Goal: Task Accomplishment & Management: Manage account settings

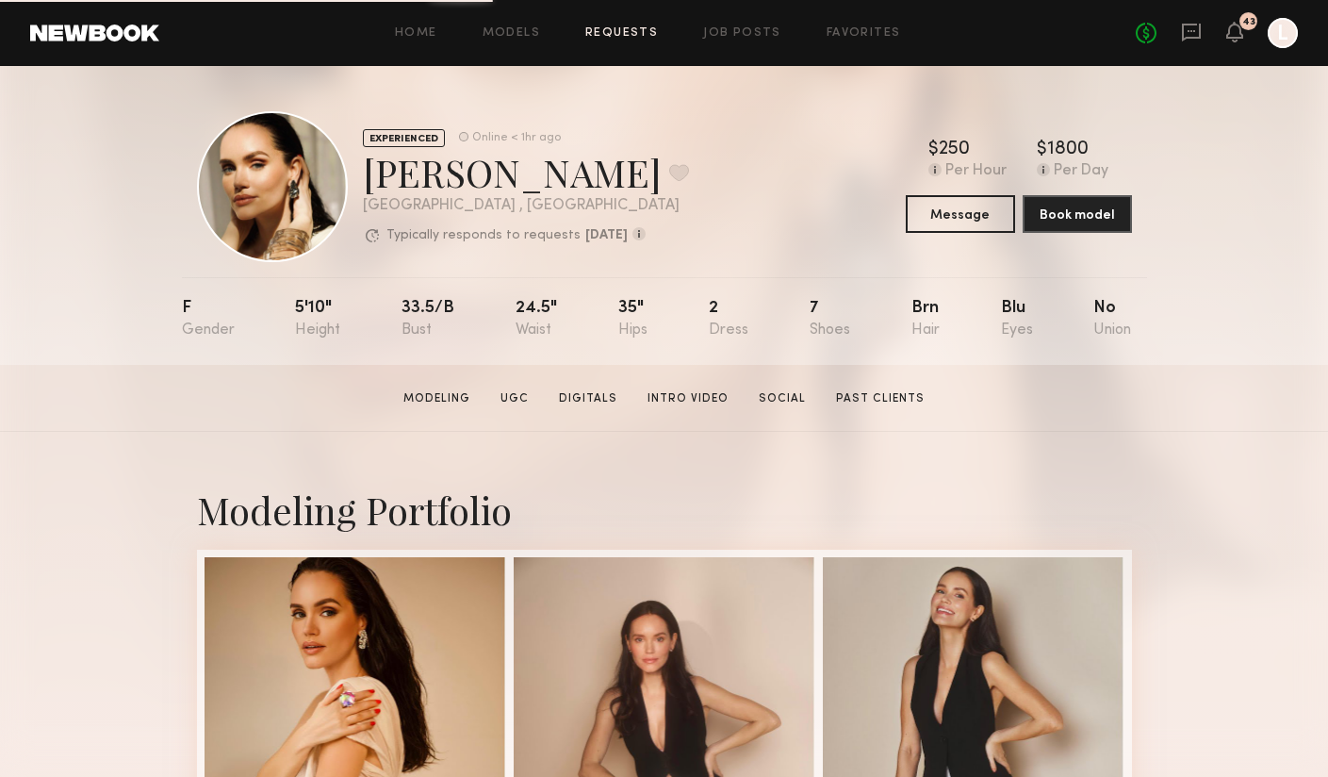
click at [618, 29] on link "Requests" at bounding box center [621, 33] width 73 height 12
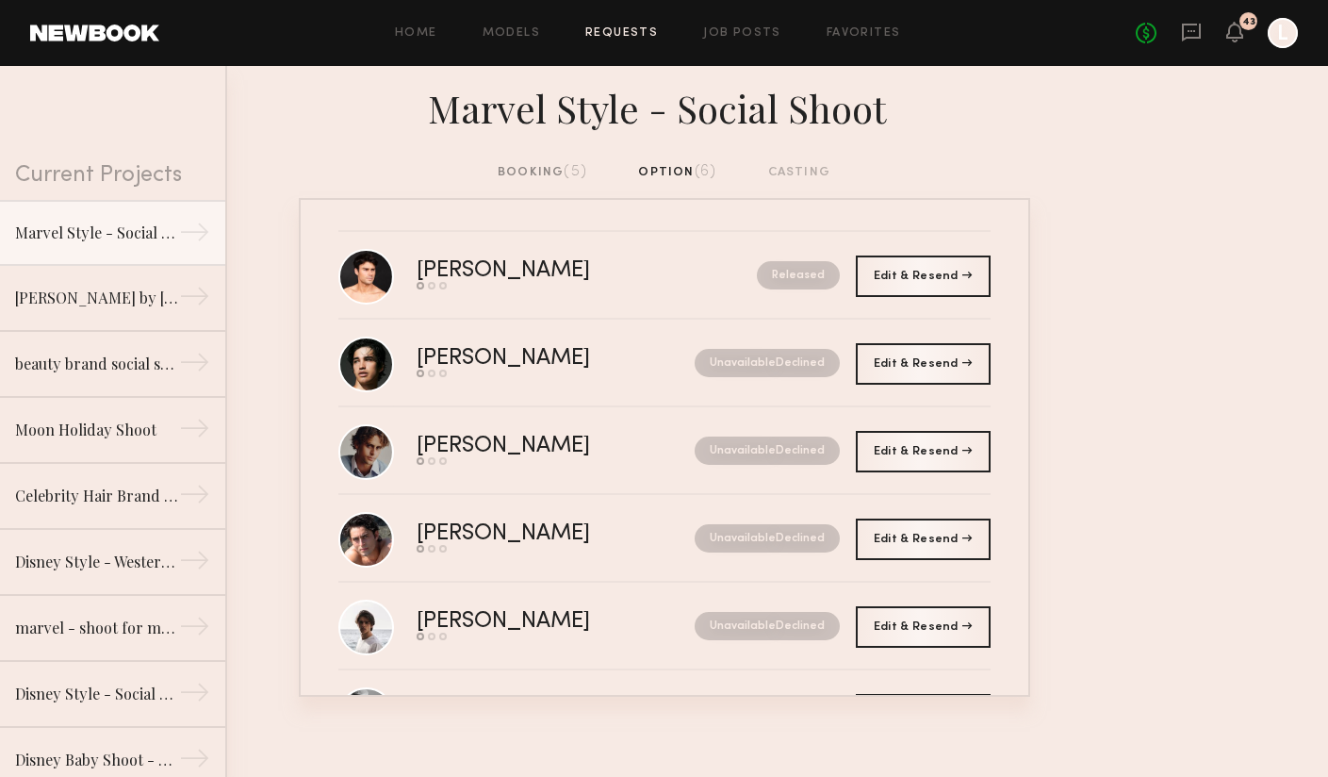
click at [1250, 42] on div "No fees up to $5,000 43 L" at bounding box center [1217, 33] width 162 height 30
click at [1301, 41] on header "Home Models Requests Job Posts Favorites Sign Out No fees up to $5,000 43 L" at bounding box center [664, 33] width 1328 height 66
click at [1281, 42] on div at bounding box center [1283, 33] width 30 height 30
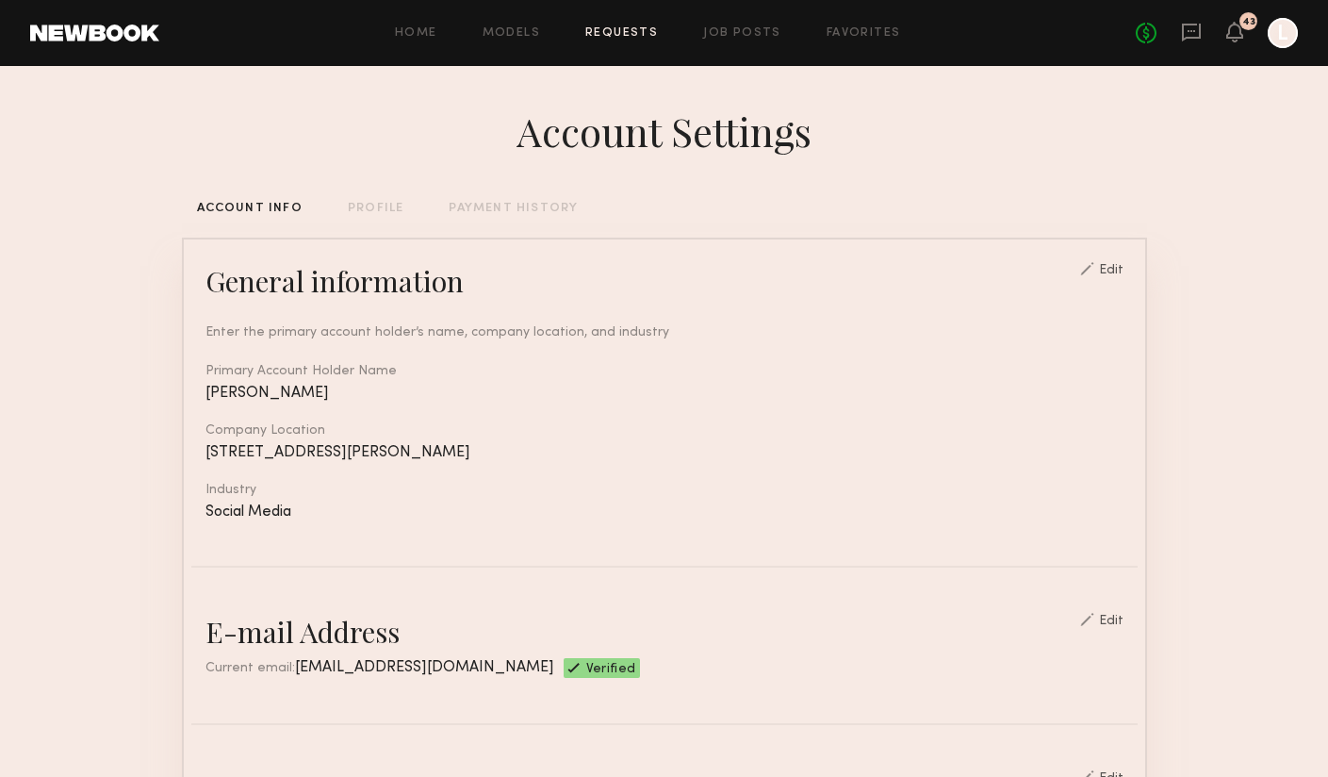
click at [621, 30] on link "Requests" at bounding box center [621, 33] width 73 height 12
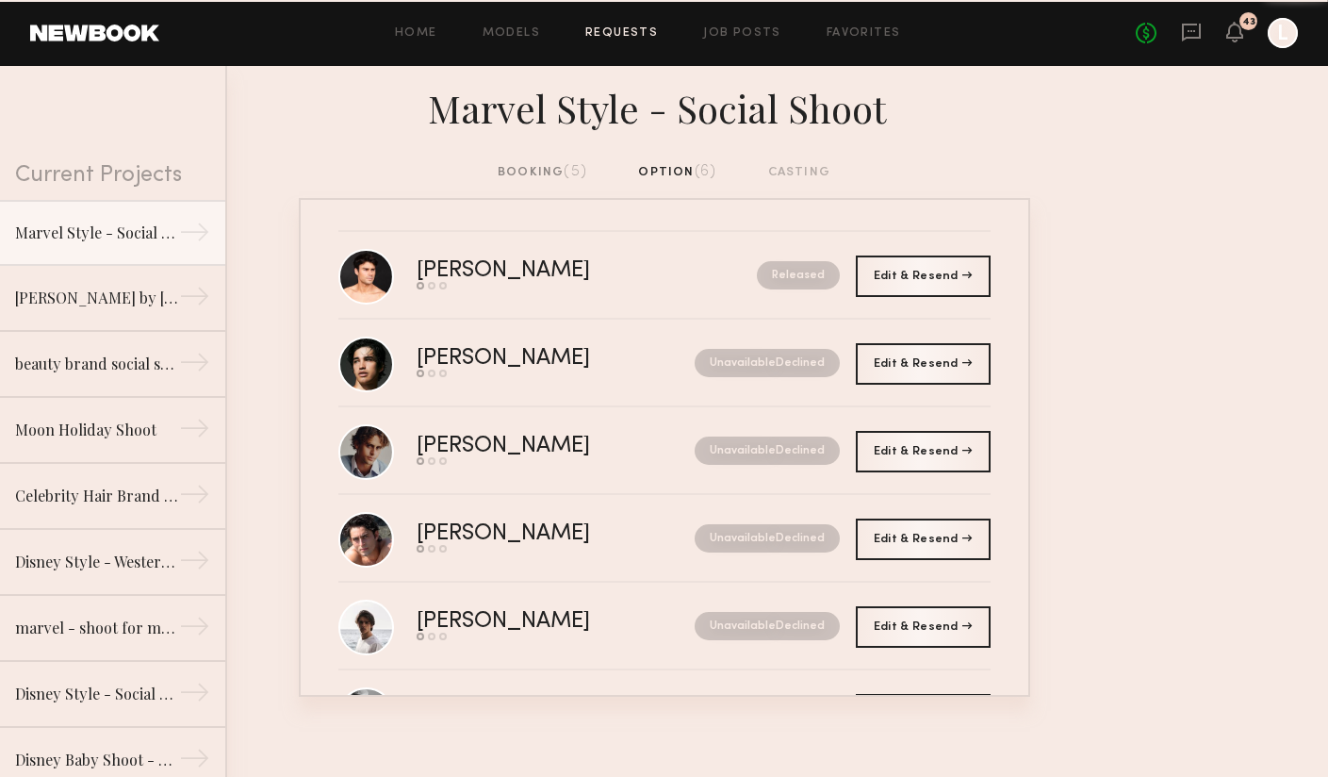
click at [526, 178] on div "booking (5)" at bounding box center [543, 172] width 90 height 21
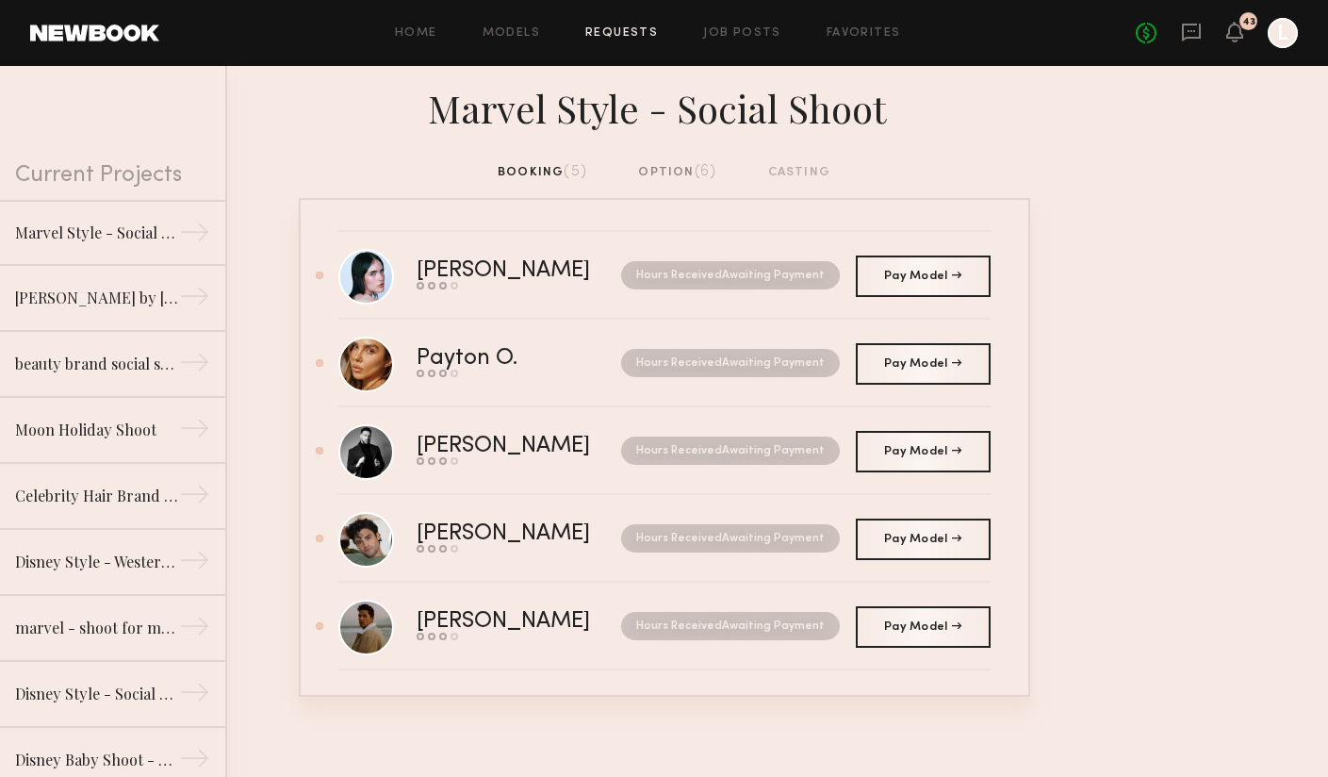
click at [1138, 342] on nb-requests-list-container "Mae B. Send request Model response Review hours worked Pay model Hours Received…" at bounding box center [664, 447] width 1328 height 499
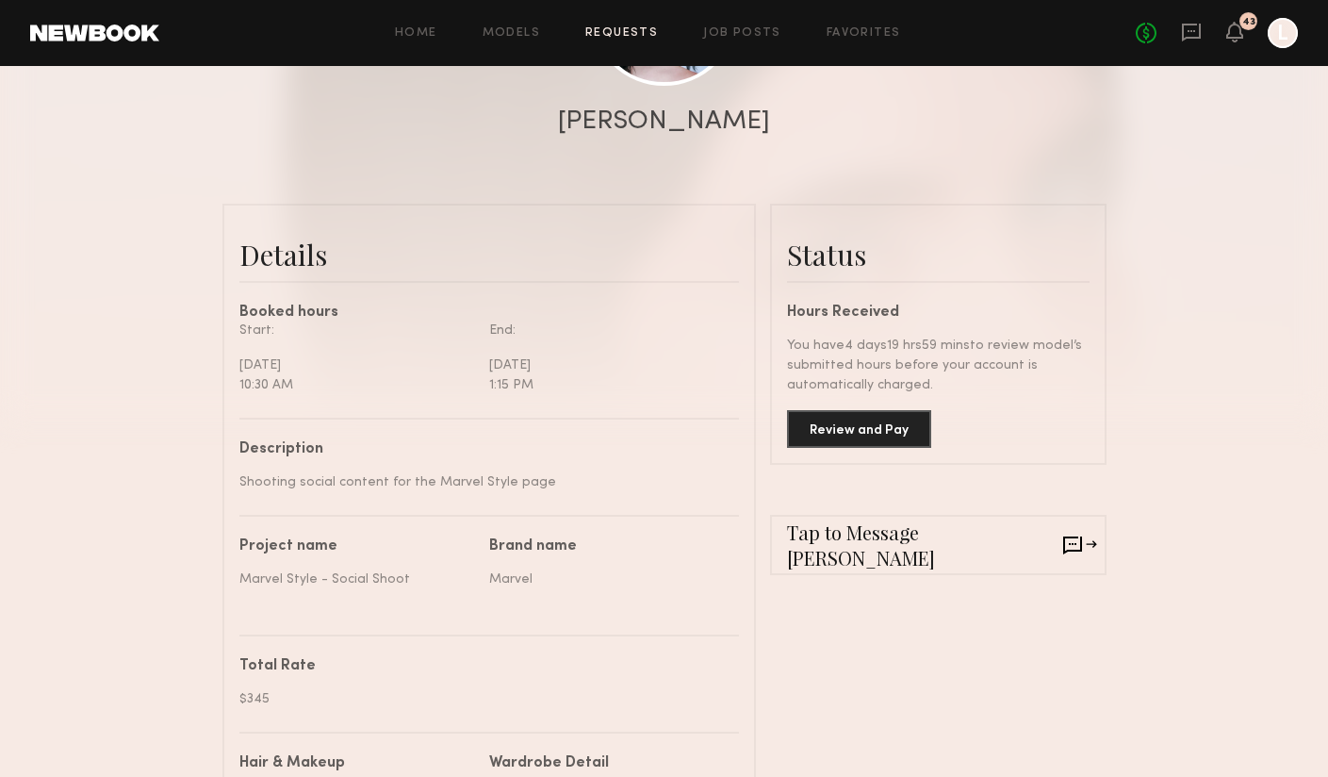
scroll to position [331, 0]
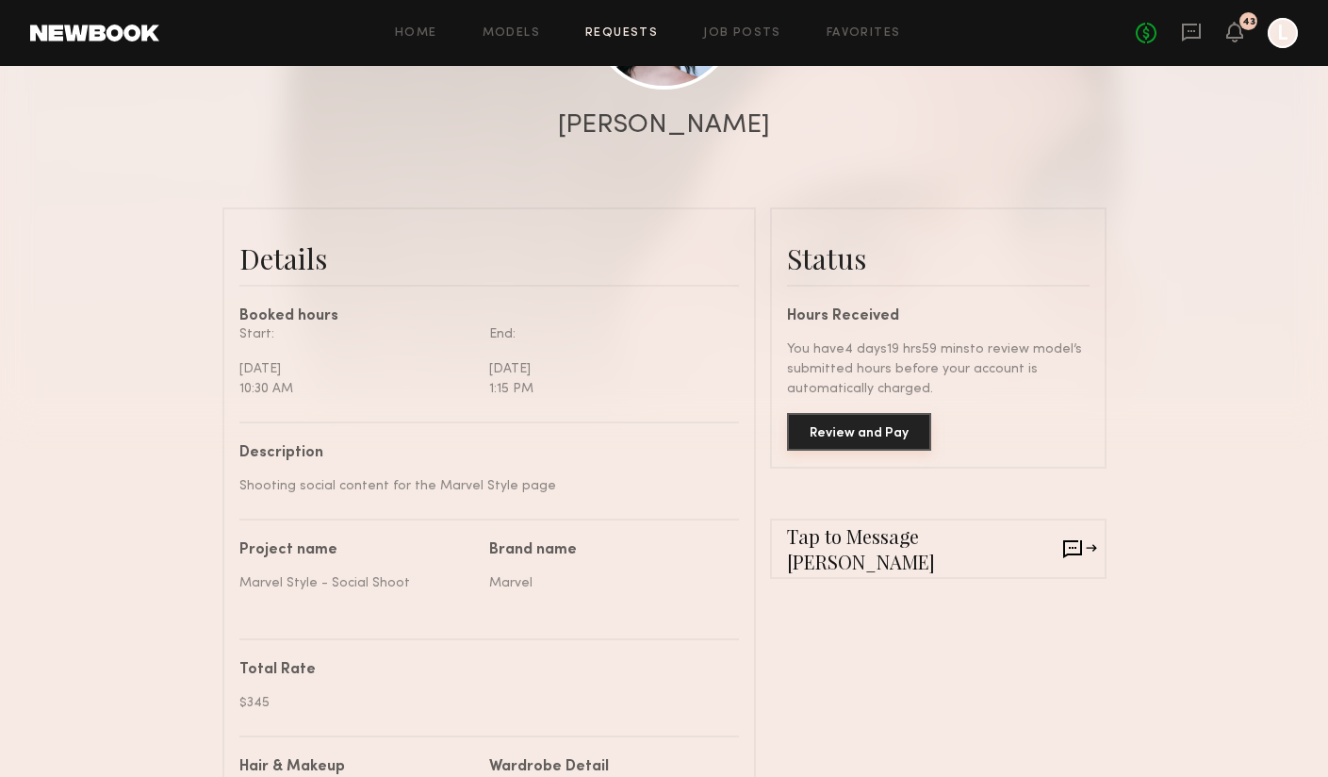
click at [873, 433] on button "Review and Pay" at bounding box center [859, 432] width 144 height 38
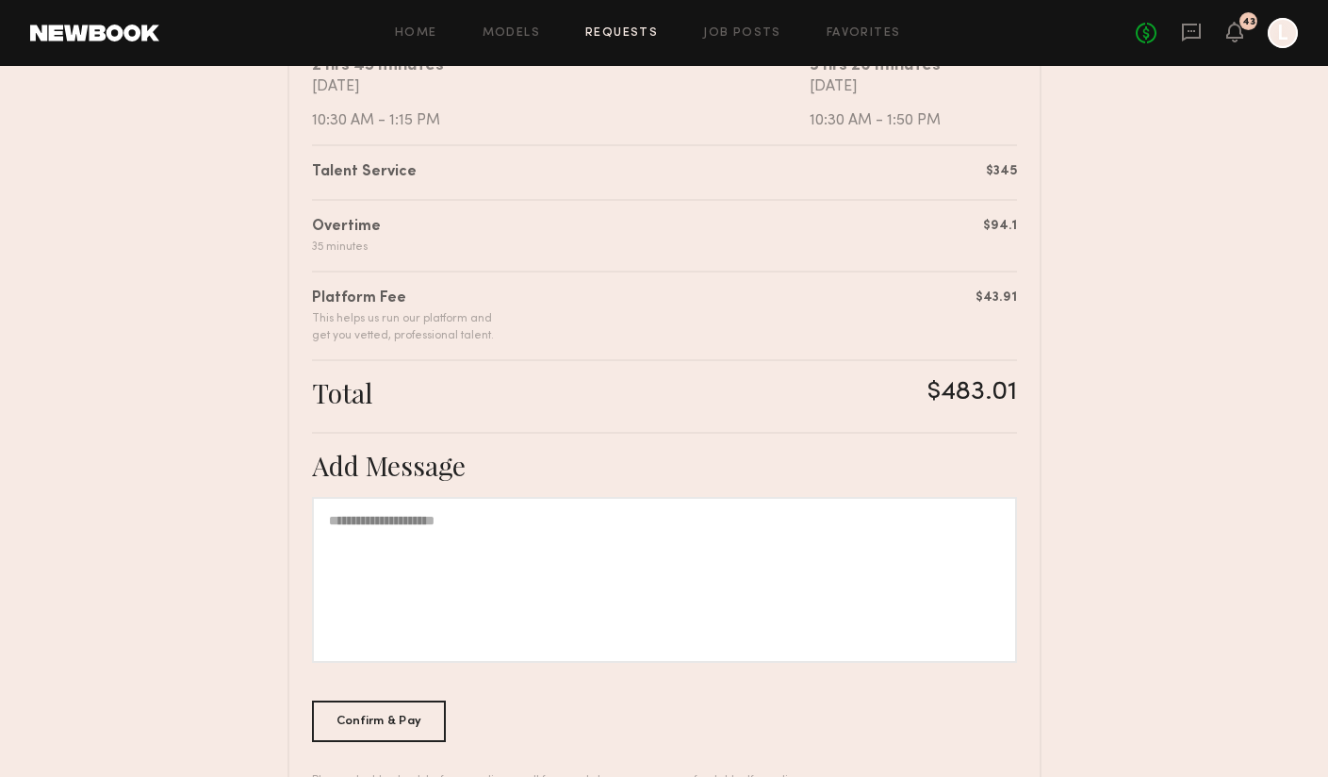
scroll to position [421, 0]
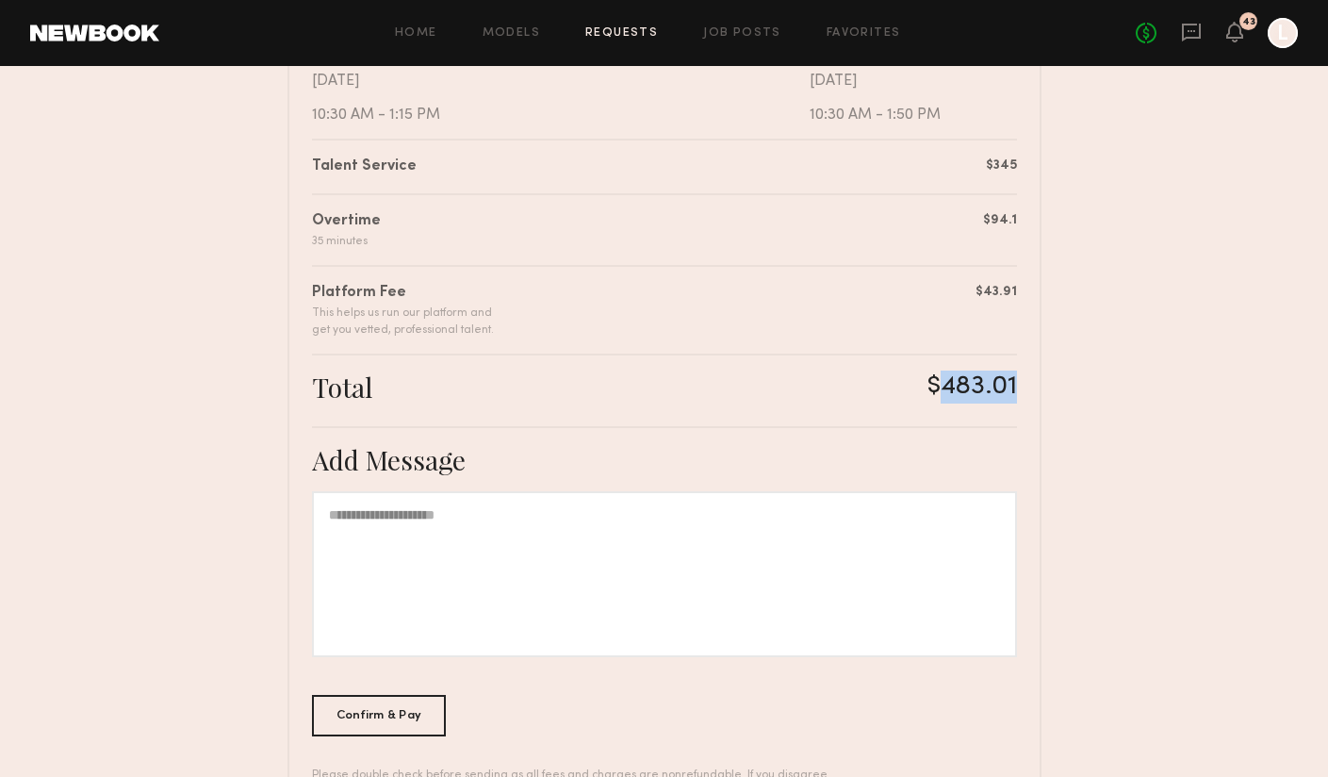
drag, startPoint x: 943, startPoint y: 381, endPoint x: 1016, endPoint y: 381, distance: 73.5
click at [1016, 381] on div "$483.01" at bounding box center [973, 386] width 90 height 33
copy div "483.01"
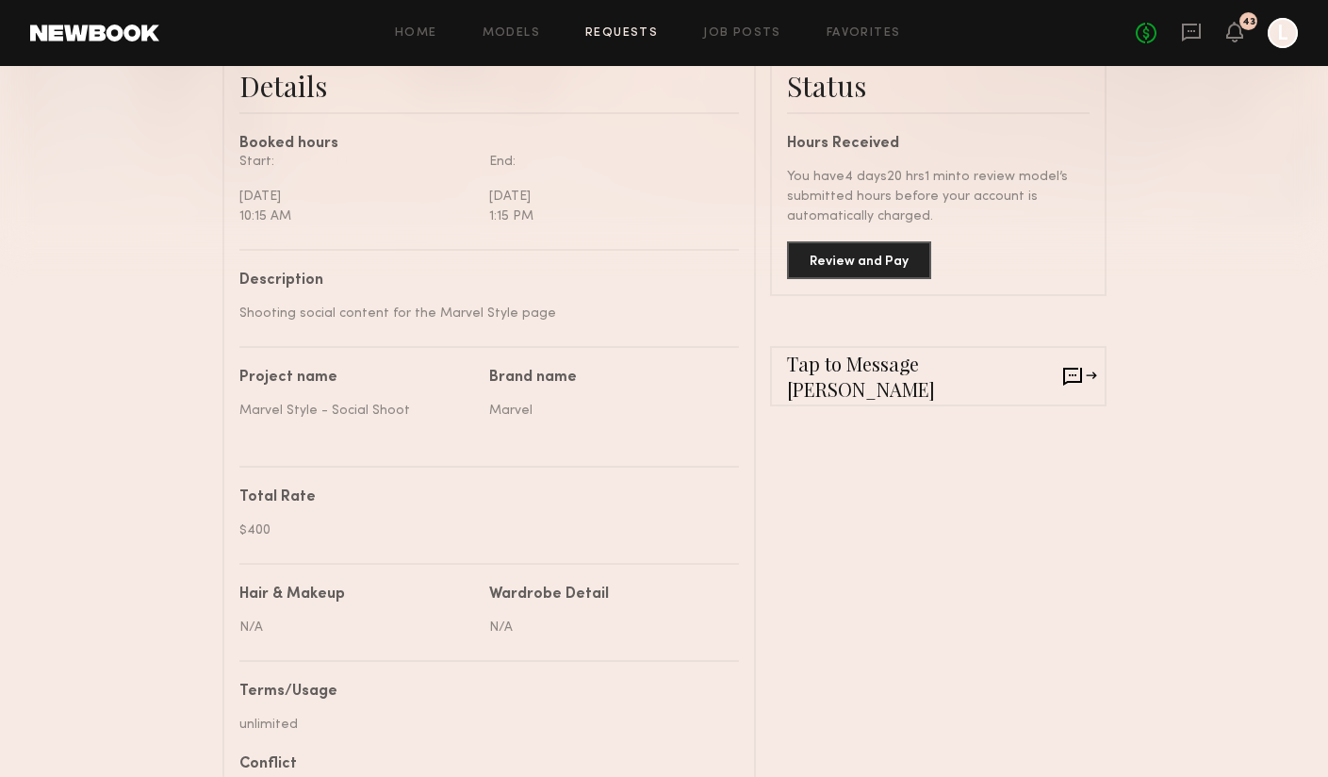
scroll to position [567, 0]
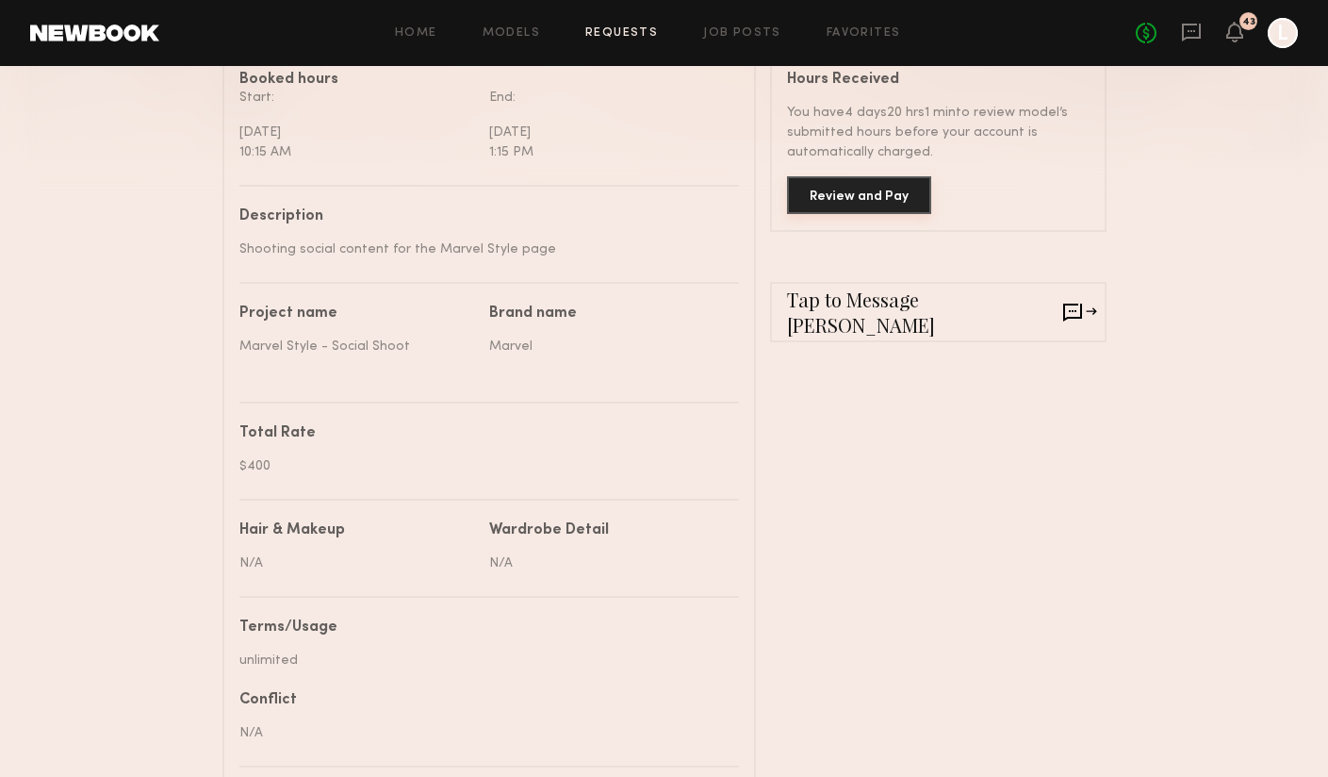
click at [875, 193] on button "Review and Pay" at bounding box center [859, 195] width 144 height 38
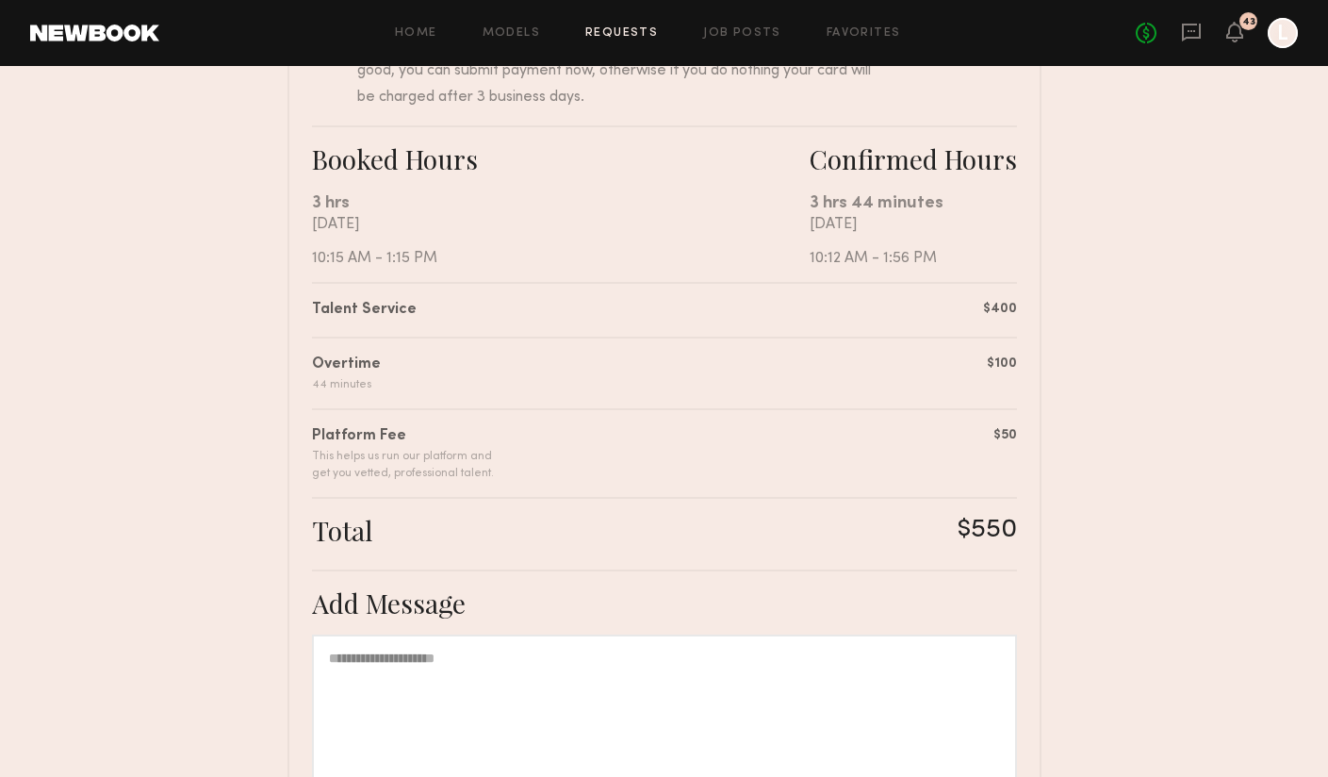
scroll to position [284, 0]
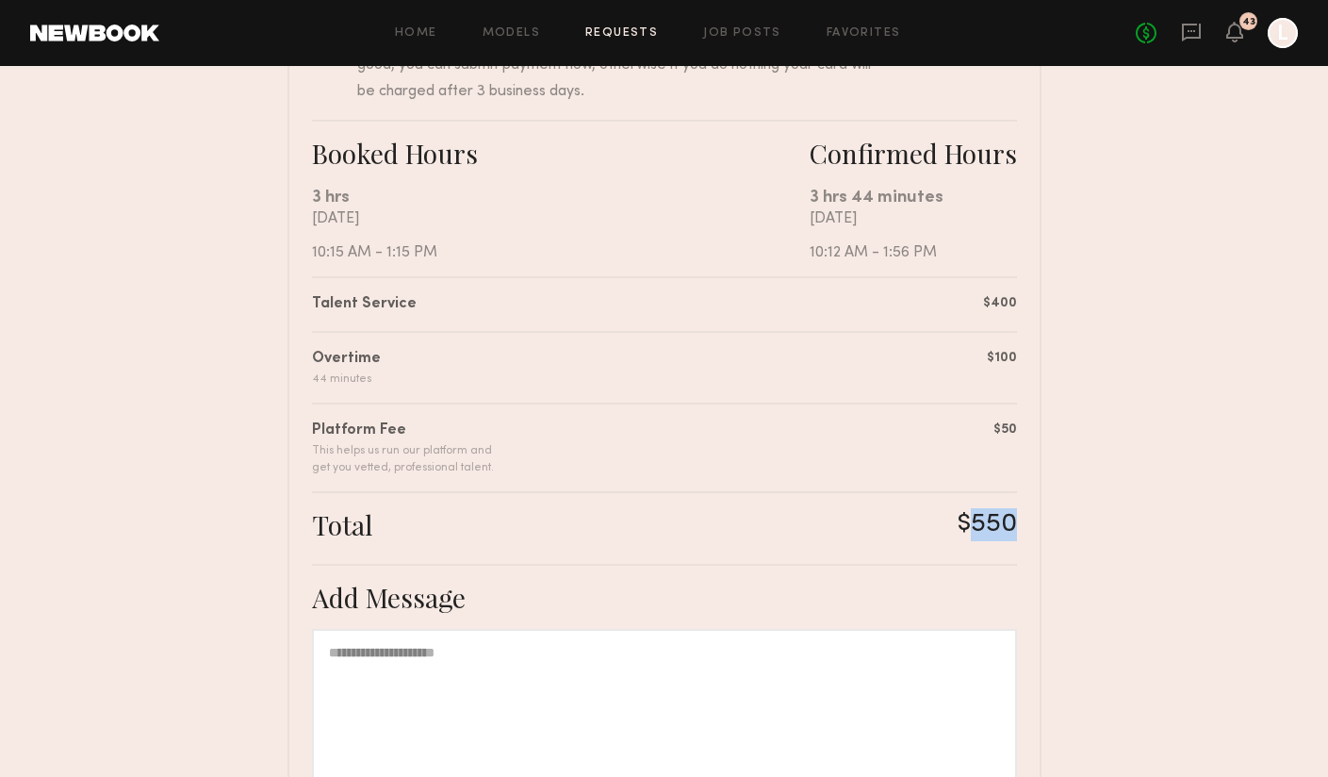
drag, startPoint x: 972, startPoint y: 521, endPoint x: 1029, endPoint y: 518, distance: 57.6
click at [1035, 520] on div "Summary Payton O. has submitted the following invoice. If you disagree with any…" at bounding box center [665, 441] width 754 height 1043
copy div "550"
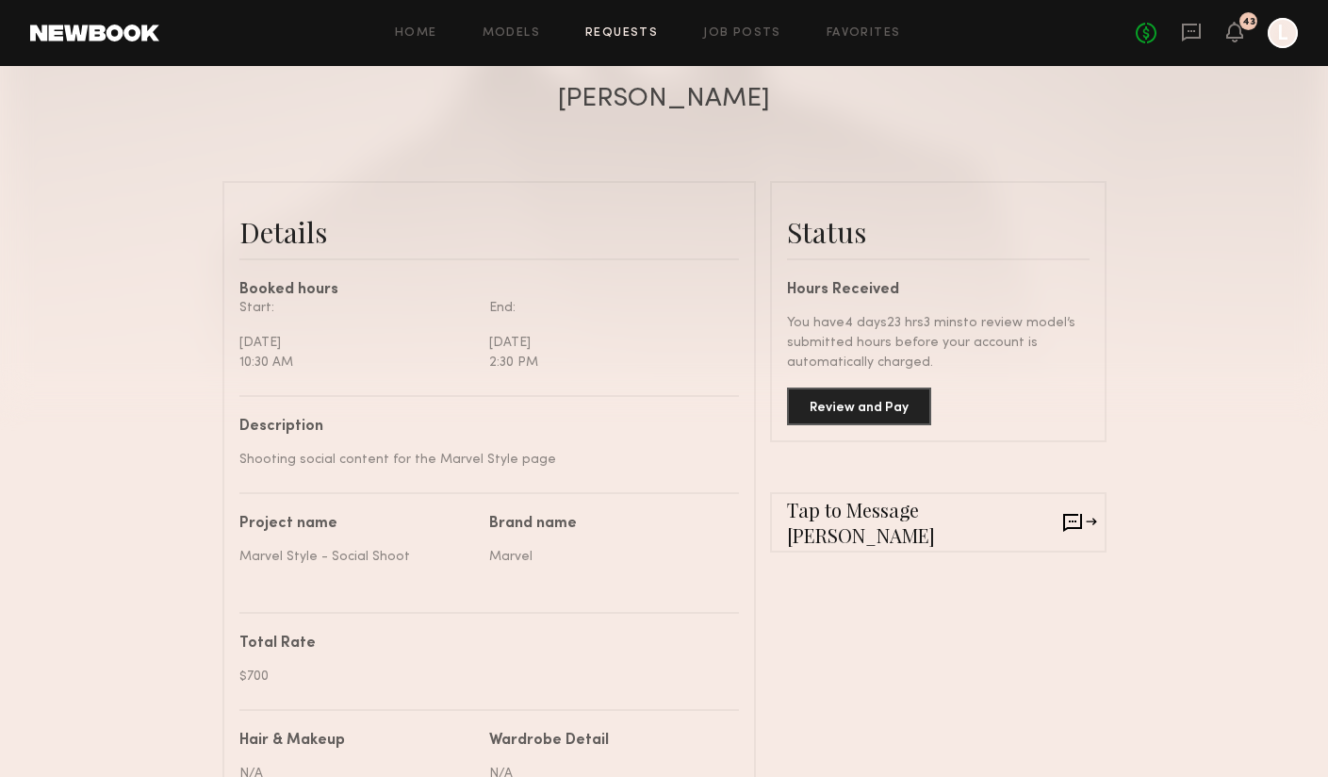
scroll to position [358, 0]
click at [844, 409] on button "Review and Pay" at bounding box center [859, 405] width 144 height 38
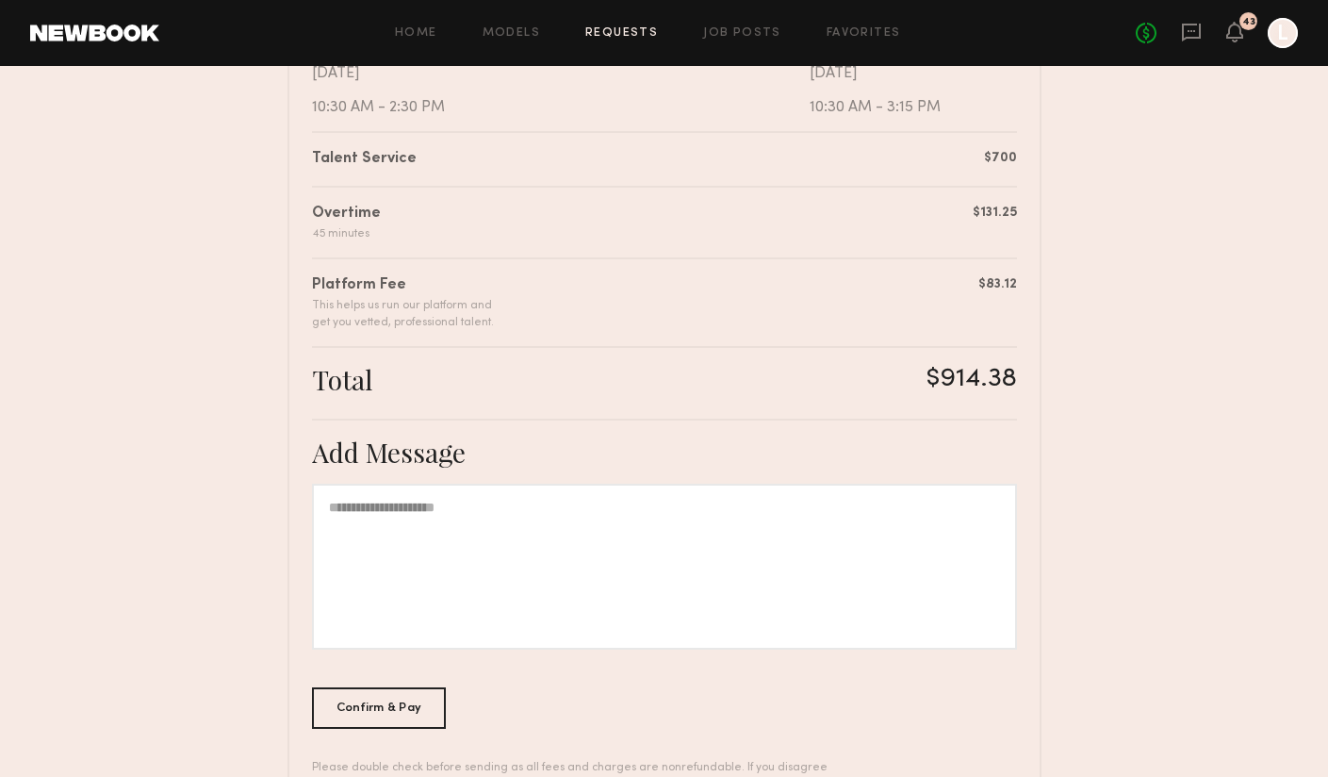
scroll to position [436, 0]
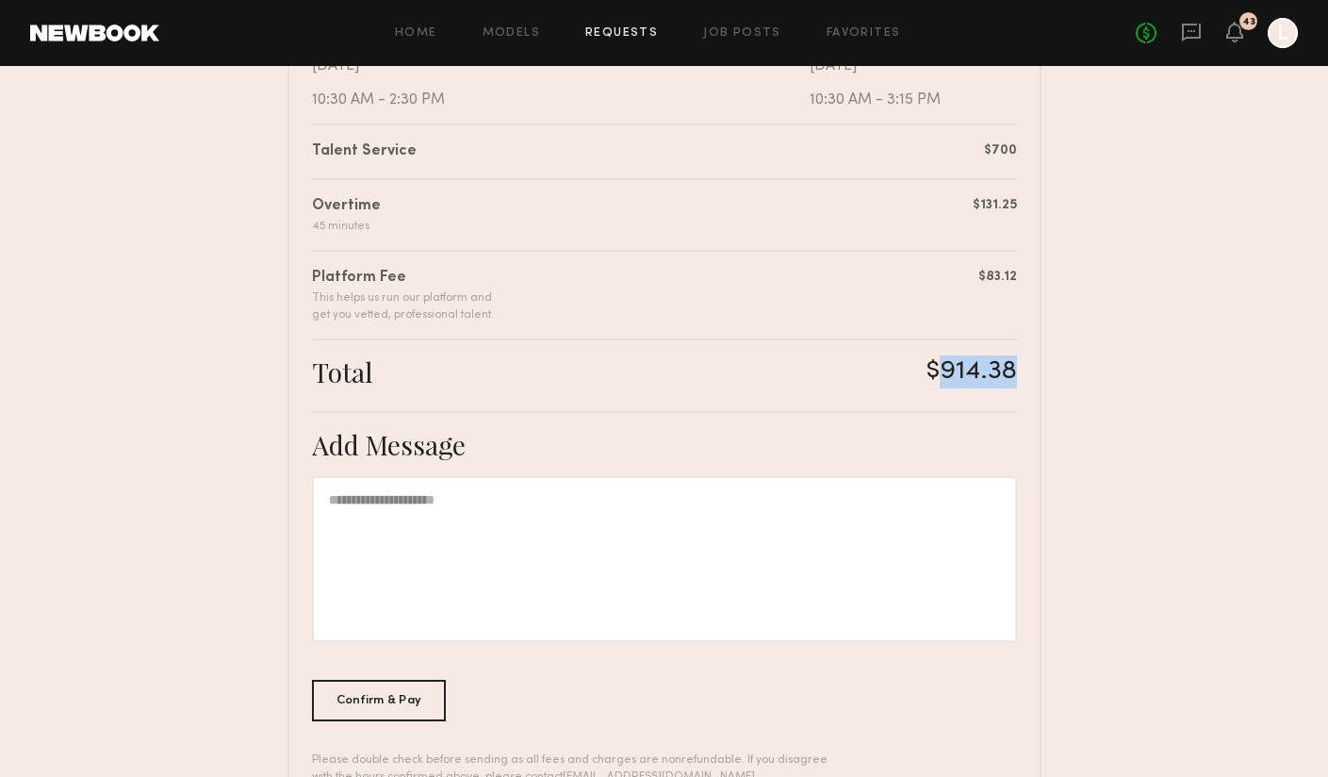
drag, startPoint x: 940, startPoint y: 367, endPoint x: 1012, endPoint y: 367, distance: 72.6
click at [1012, 367] on div "$914.38" at bounding box center [972, 371] width 90 height 33
copy div "914.38"
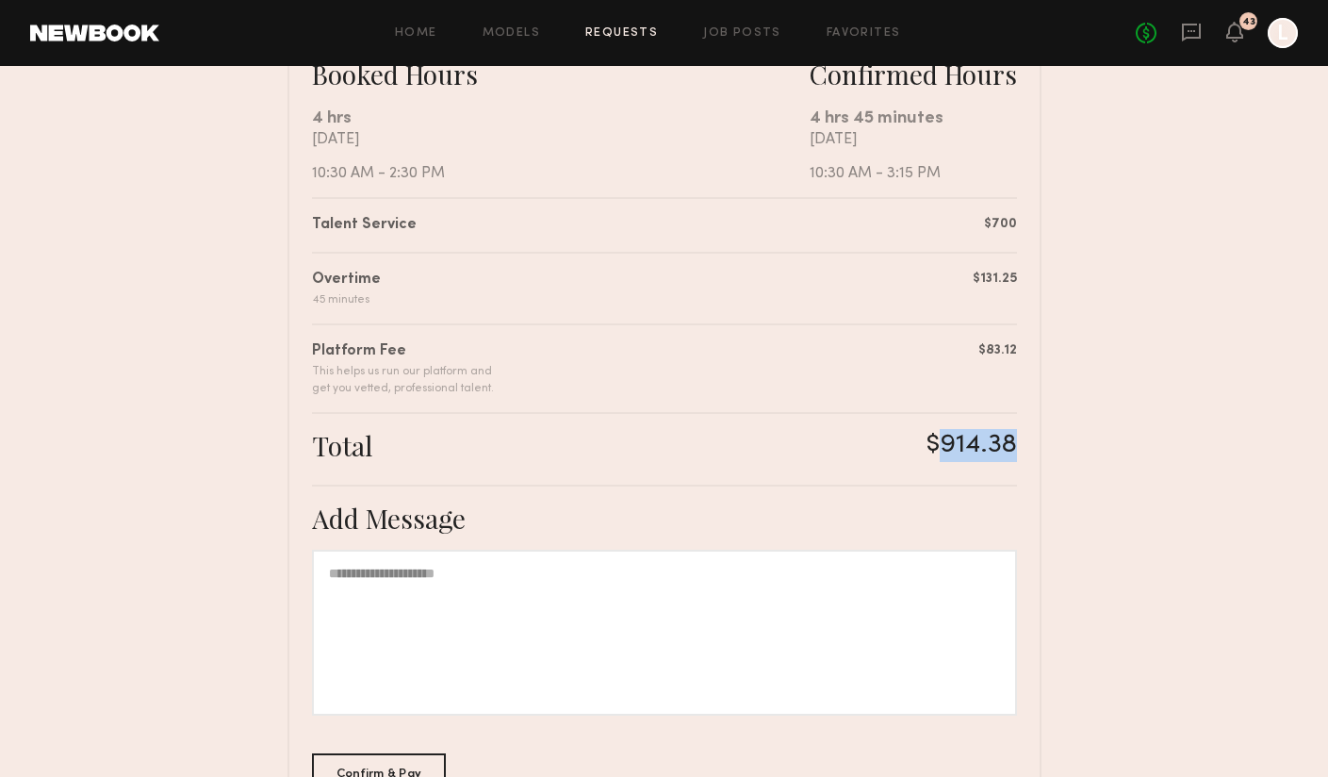
scroll to position [364, 0]
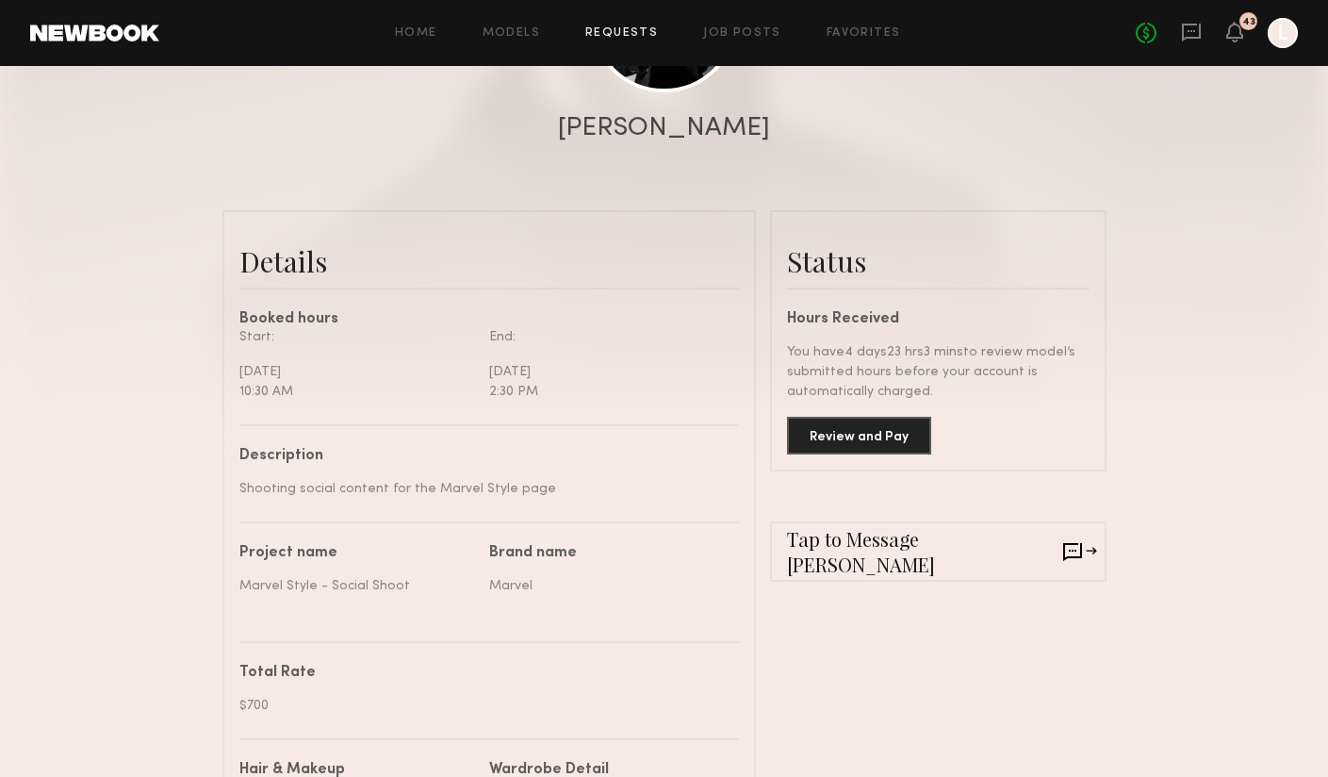
scroll to position [338, 0]
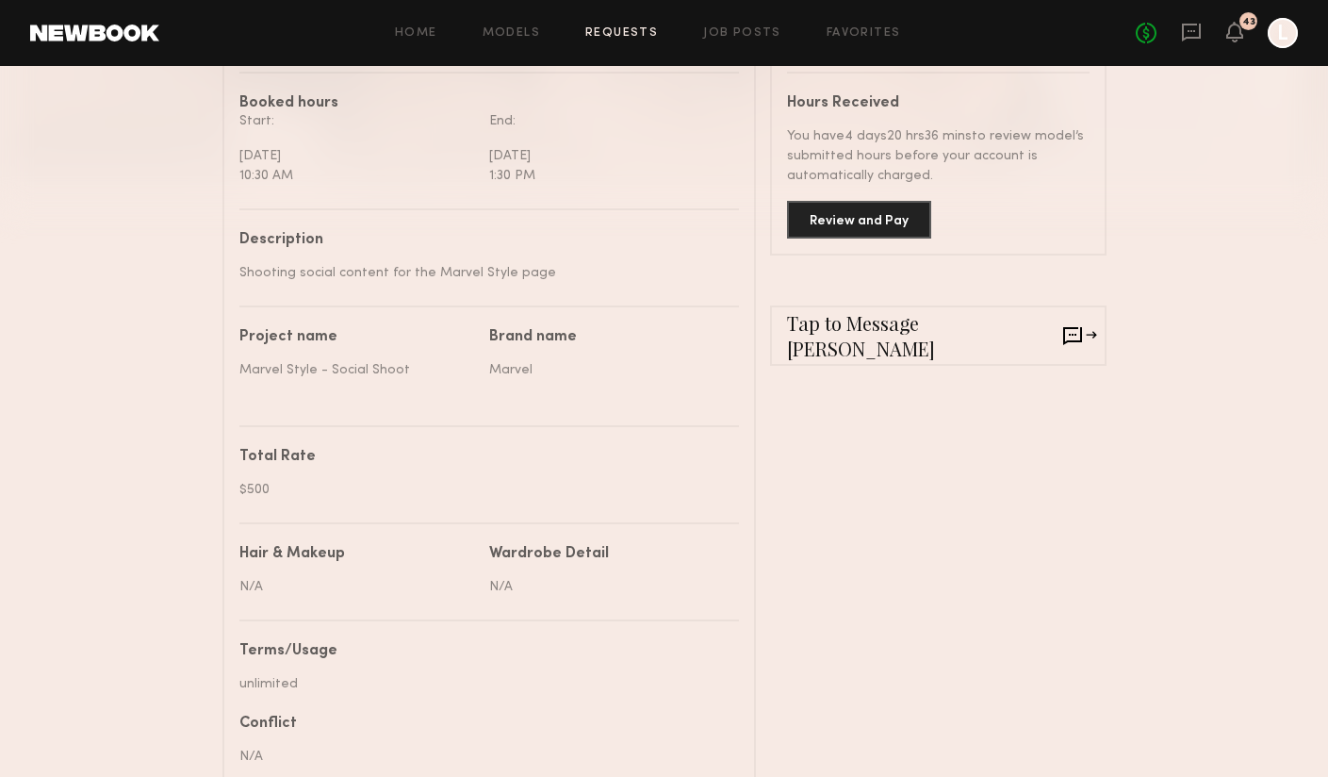
scroll to position [551, 0]
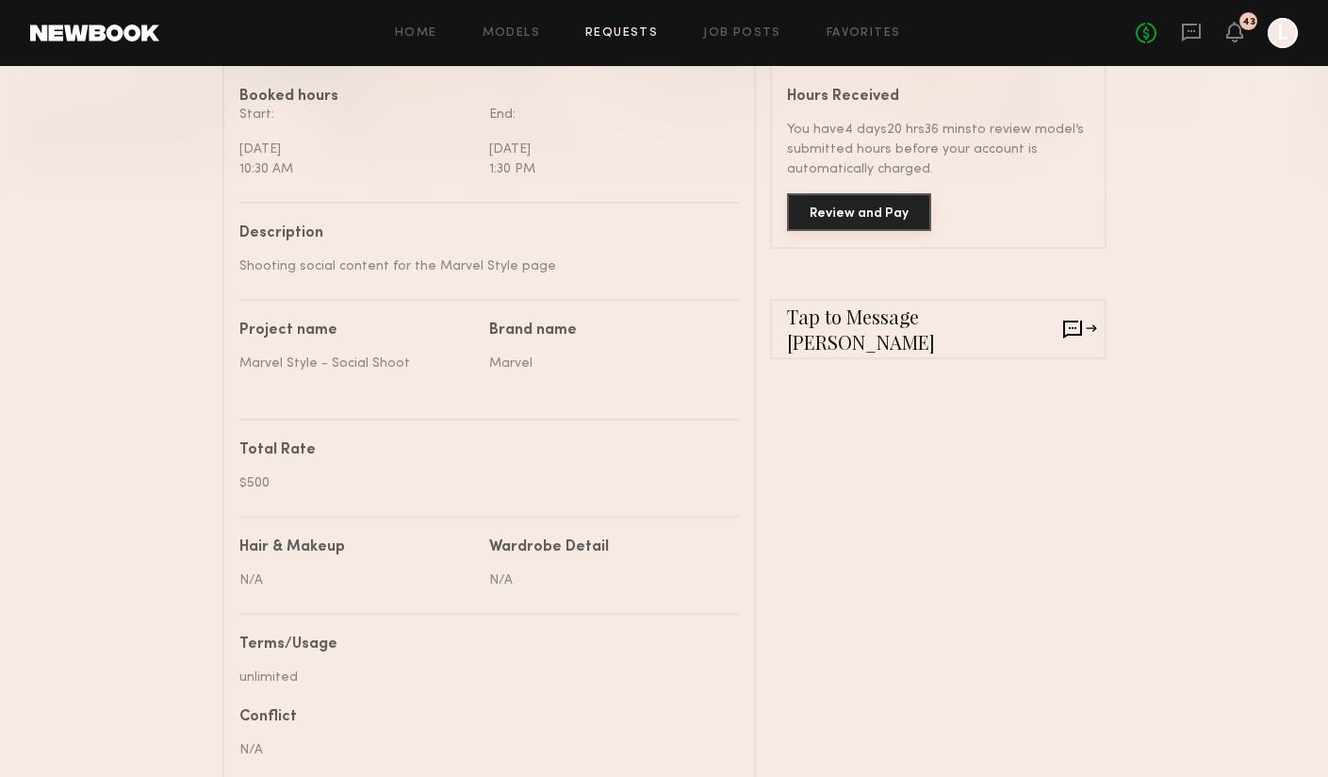
click at [864, 221] on button "Review and Pay" at bounding box center [859, 212] width 144 height 38
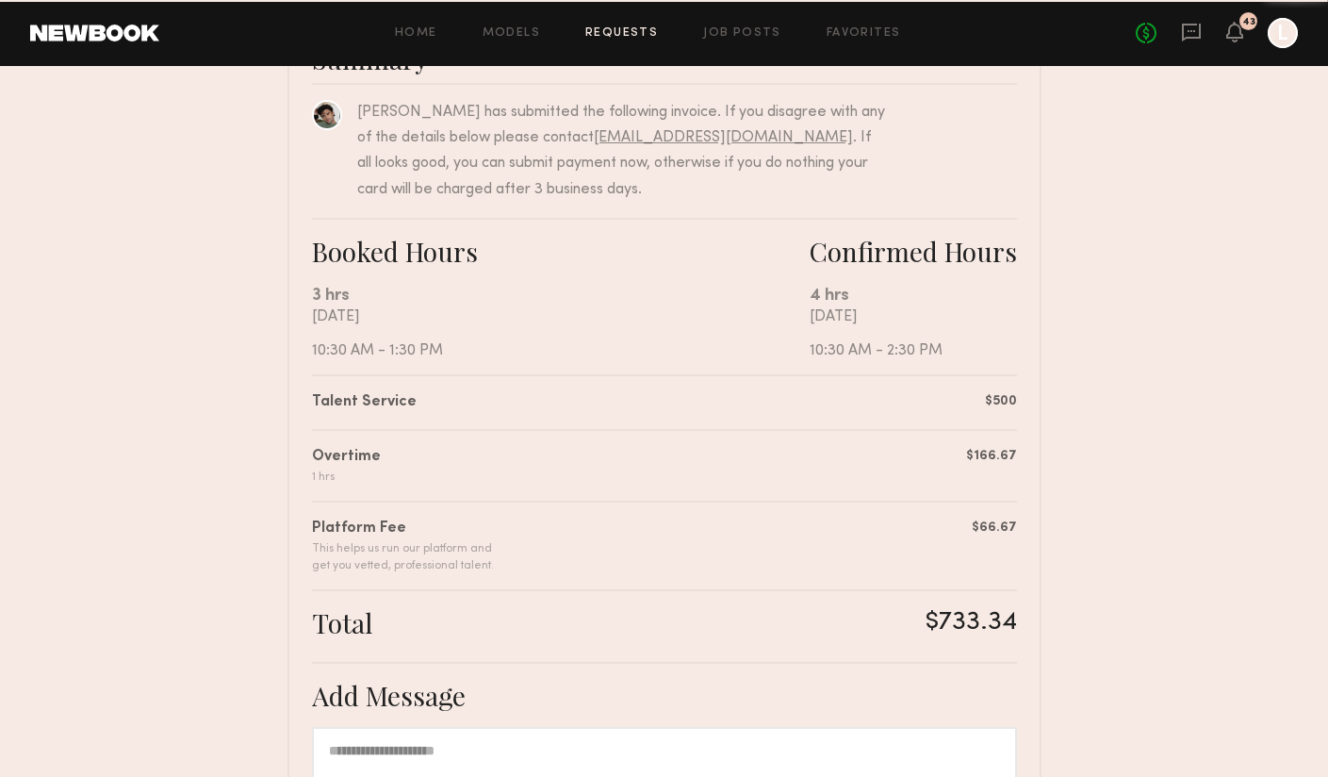
scroll to position [410, 0]
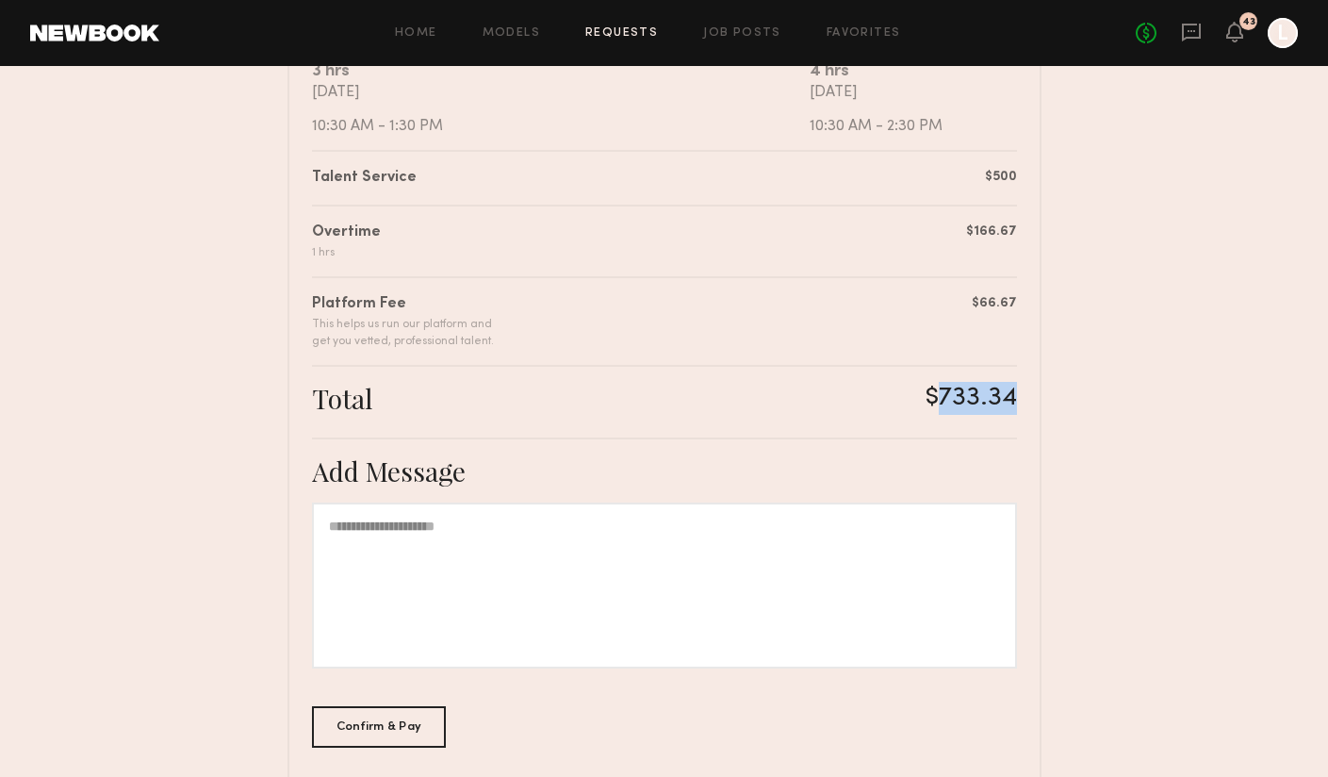
drag, startPoint x: 942, startPoint y: 393, endPoint x: 1026, endPoint y: 393, distance: 83.9
click at [1026, 394] on div "Summary Jason K. has submitted the following invoice. If you disagree with any …" at bounding box center [665, 315] width 754 height 1043
copy div "733.34"
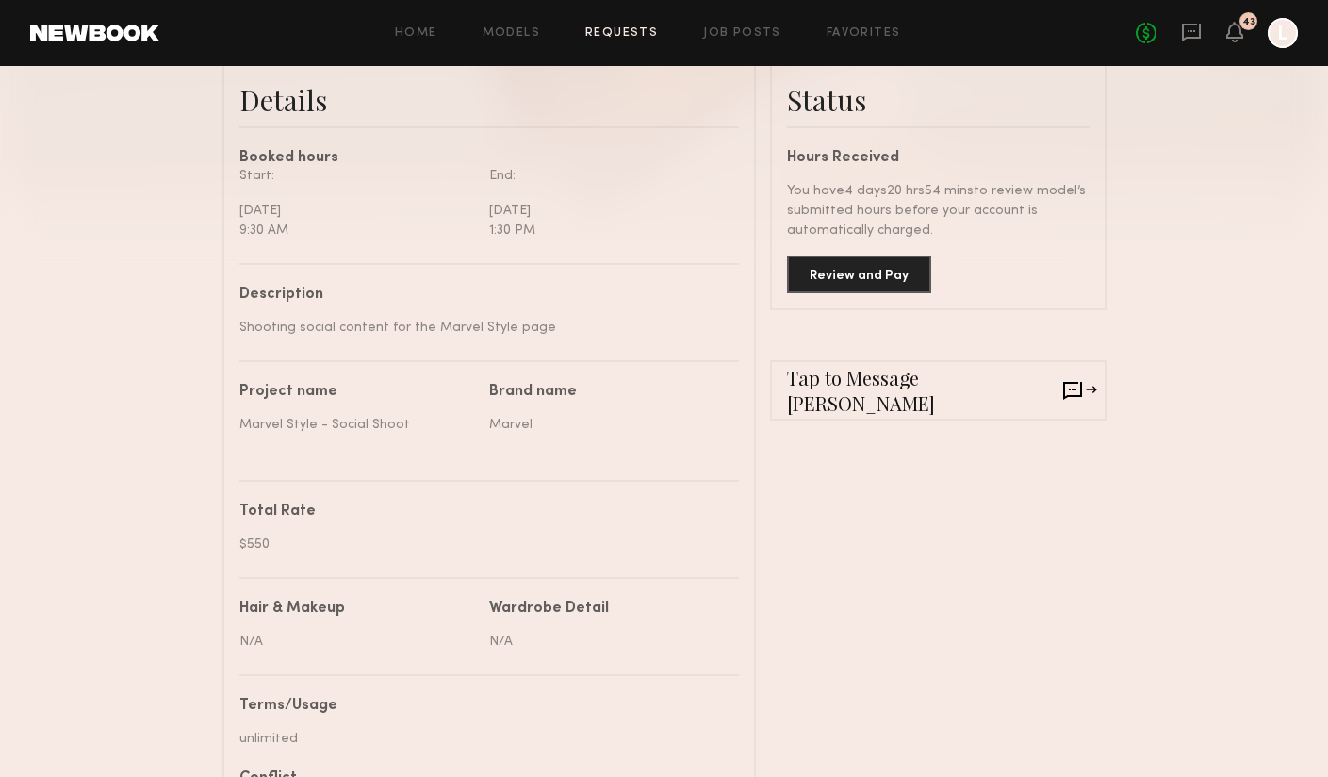
scroll to position [521, 0]
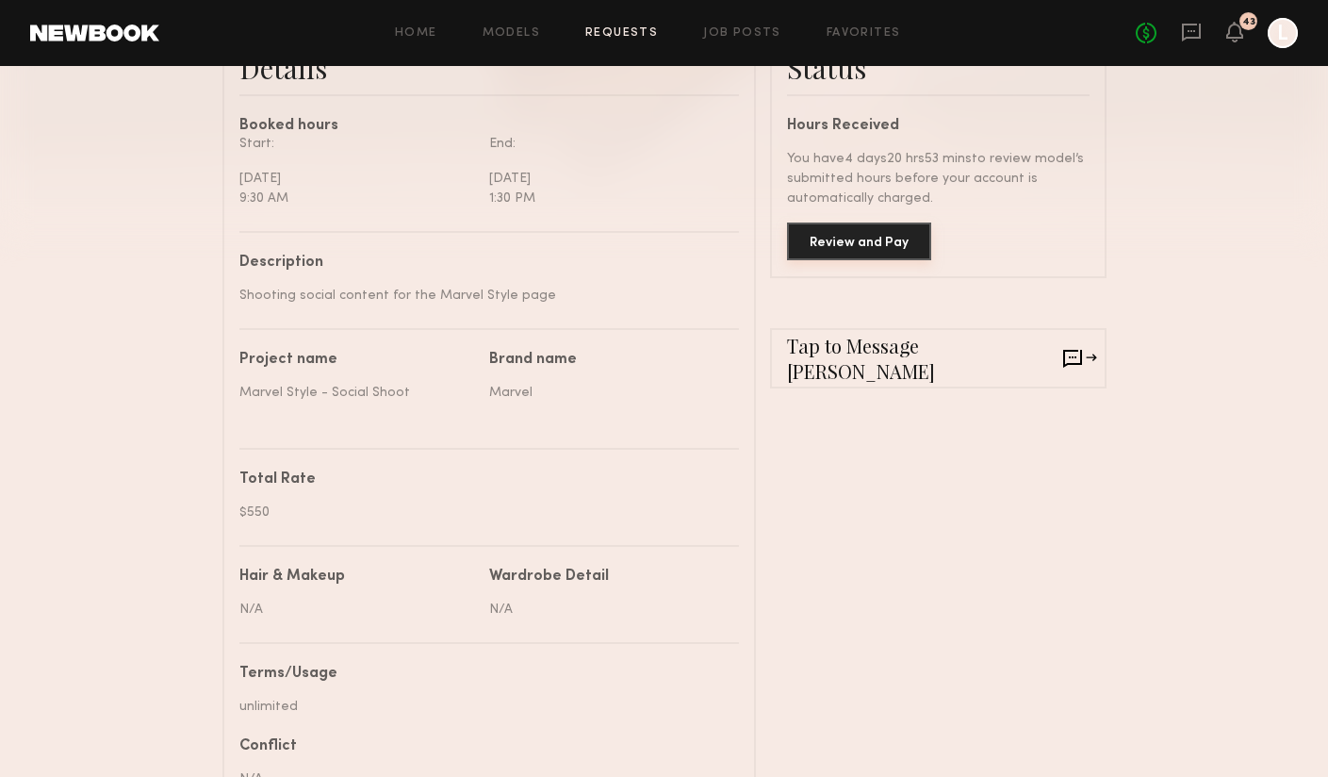
click at [892, 251] on button "Review and Pay" at bounding box center [859, 241] width 144 height 38
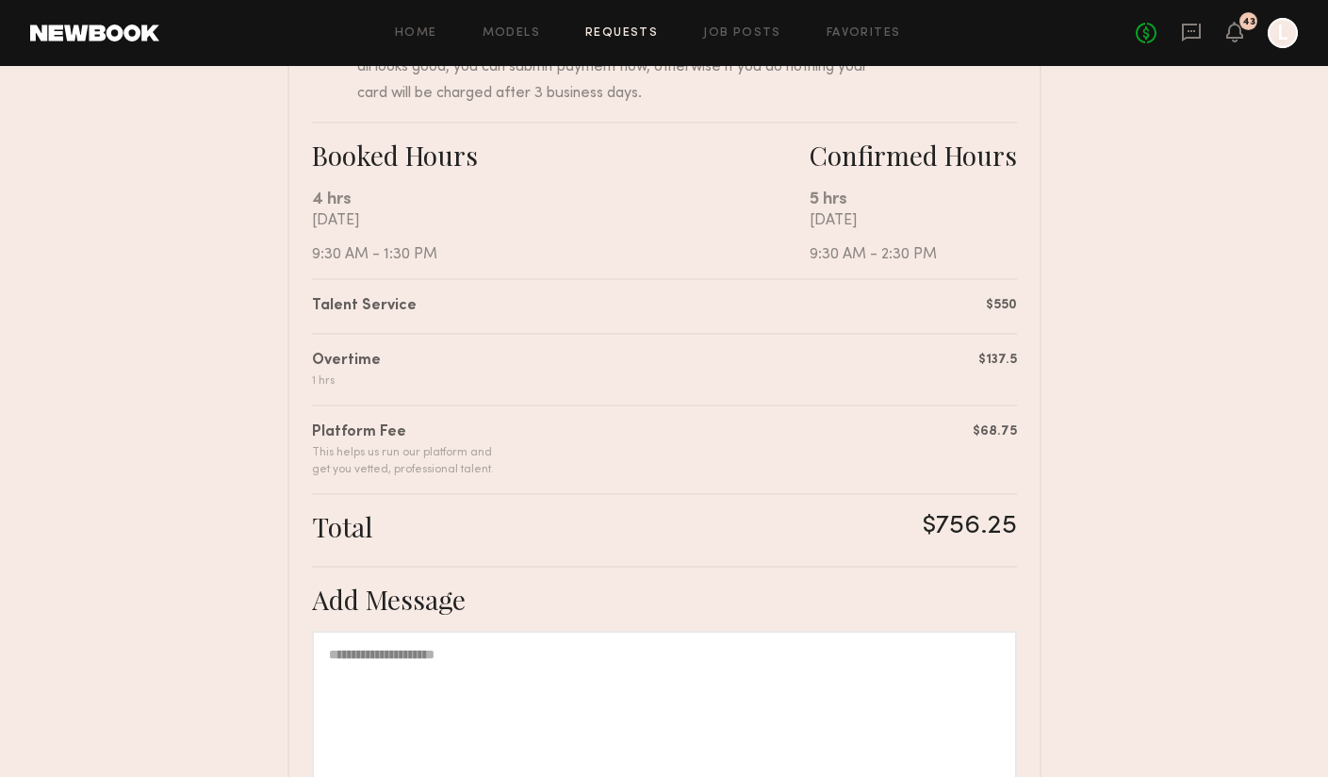
scroll to position [283, 0]
drag, startPoint x: 937, startPoint y: 517, endPoint x: 1026, endPoint y: 515, distance: 88.6
click at [1026, 515] on div "Summary [PERSON_NAME] has submitted the following invoice. If you disagree with…" at bounding box center [665, 442] width 754 height 1043
copy div "756.25"
